Goal: Transaction & Acquisition: Purchase product/service

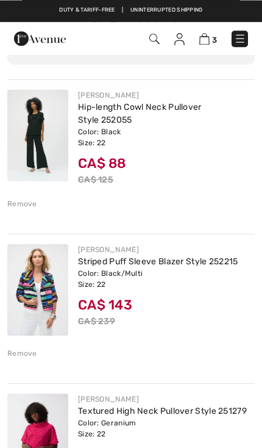
scroll to position [108, 0]
click at [246, 38] on img at bounding box center [240, 38] width 12 height 12
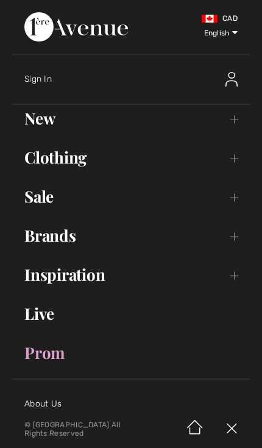
click at [235, 44] on select "English Français" at bounding box center [209, 31] width 58 height 37
click at [231, 123] on link "New Toggle submenu" at bounding box center [131, 118] width 238 height 27
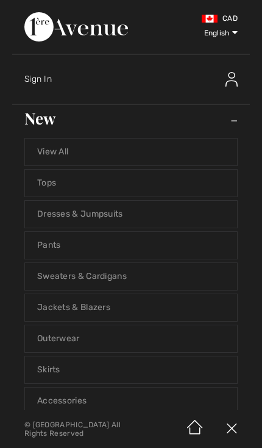
click at [106, 314] on link "Jackets & Blazers" at bounding box center [131, 307] width 212 height 27
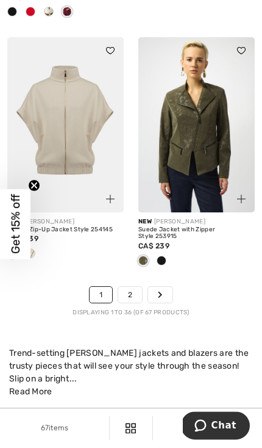
scroll to position [4266, 0]
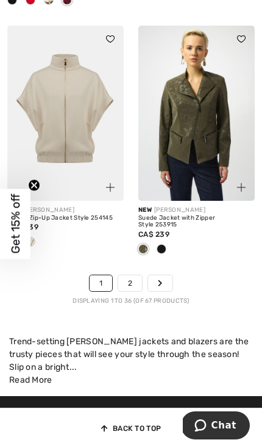
click at [131, 276] on link "2" at bounding box center [130, 283] width 24 height 16
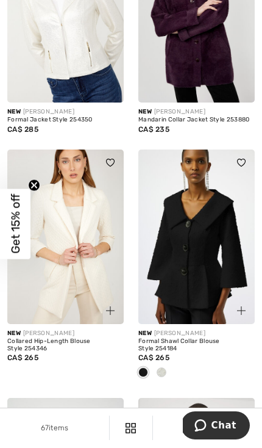
scroll to position [3175, 0]
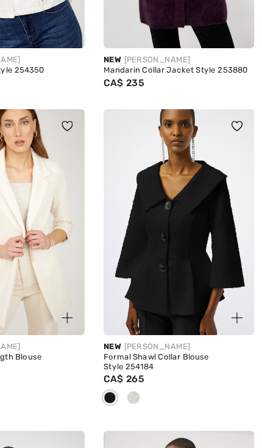
click at [153, 329] on div "Formal Shawl Collar Blouse Style 254184" at bounding box center [197, 336] width 117 height 14
click at [151, 209] on img at bounding box center [197, 227] width 117 height 175
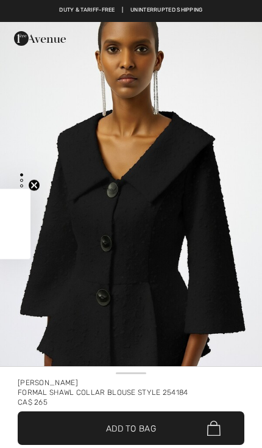
checkbox input "true"
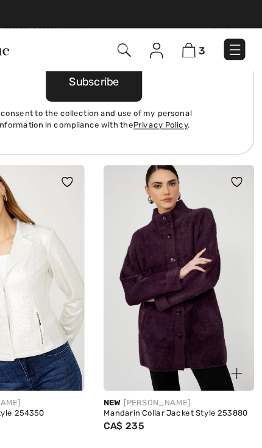
scroll to position [2966, 0]
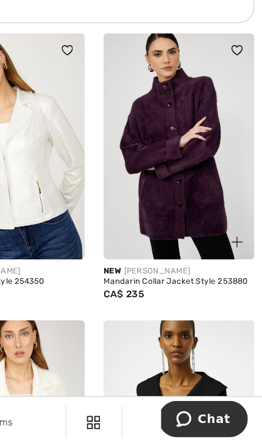
scroll to position [2864, 0]
